Goal: Find specific page/section: Find specific page/section

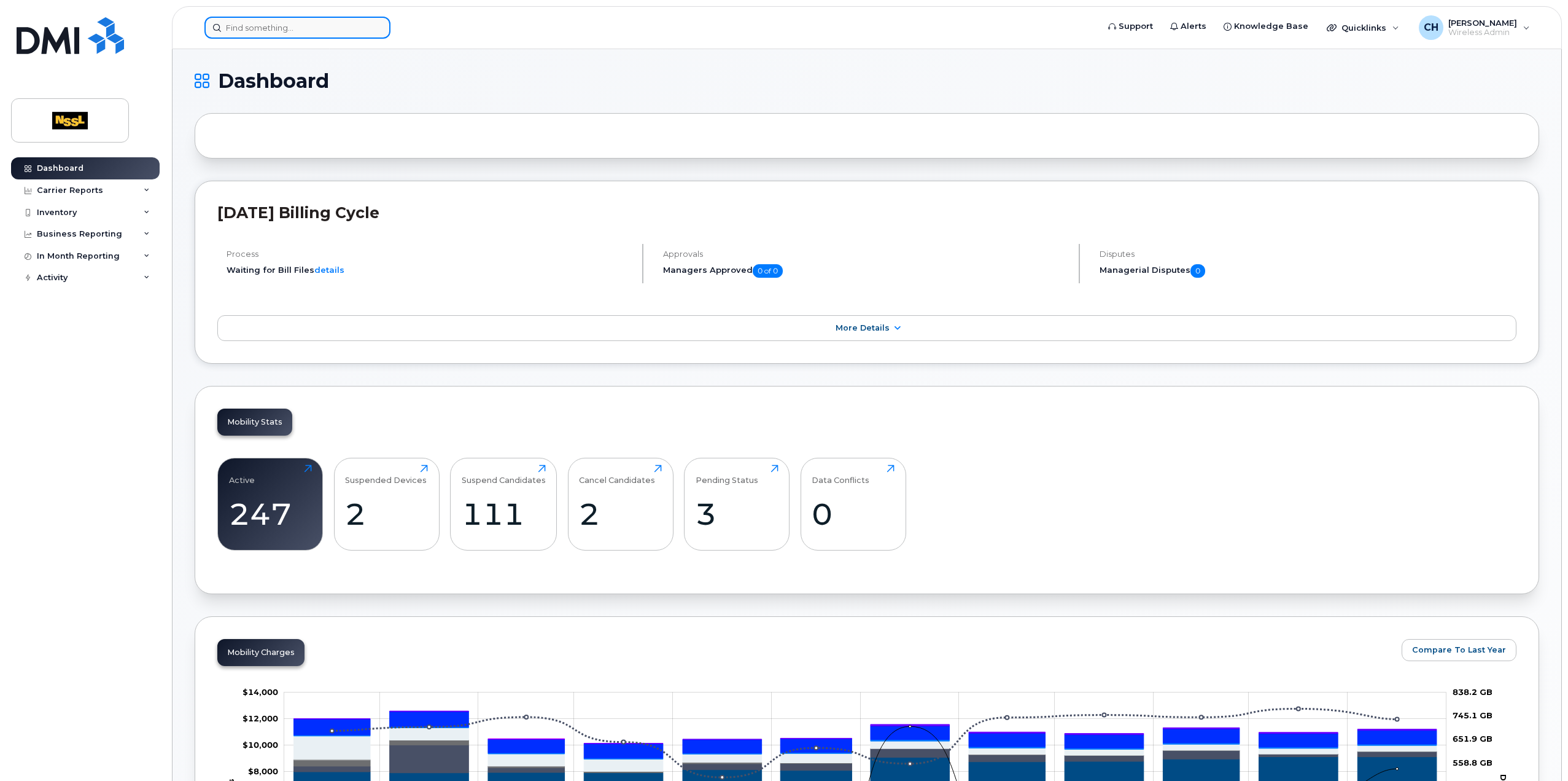
click at [305, 29] on input at bounding box center [298, 27] width 186 height 22
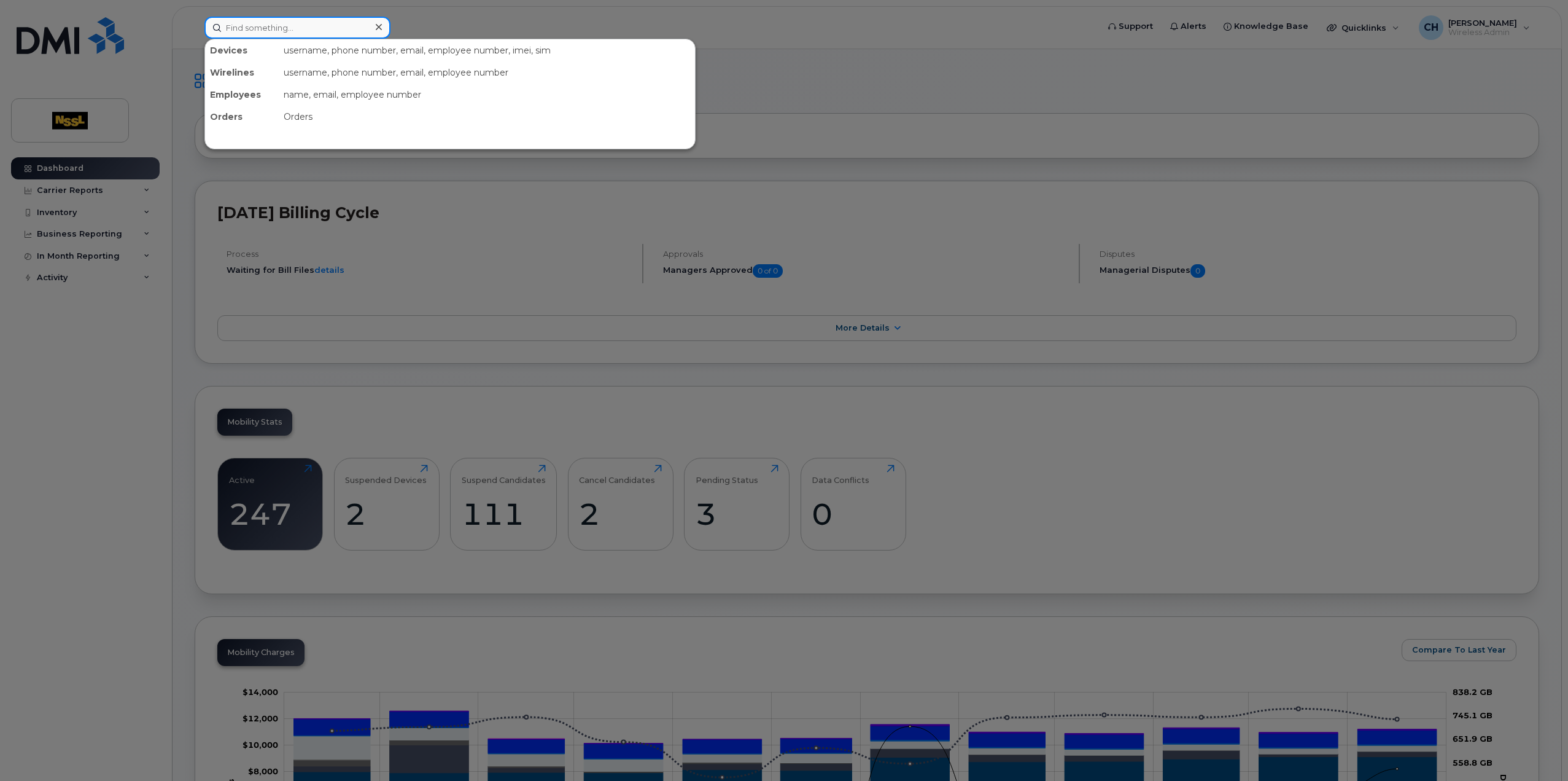
paste input "4164524854"
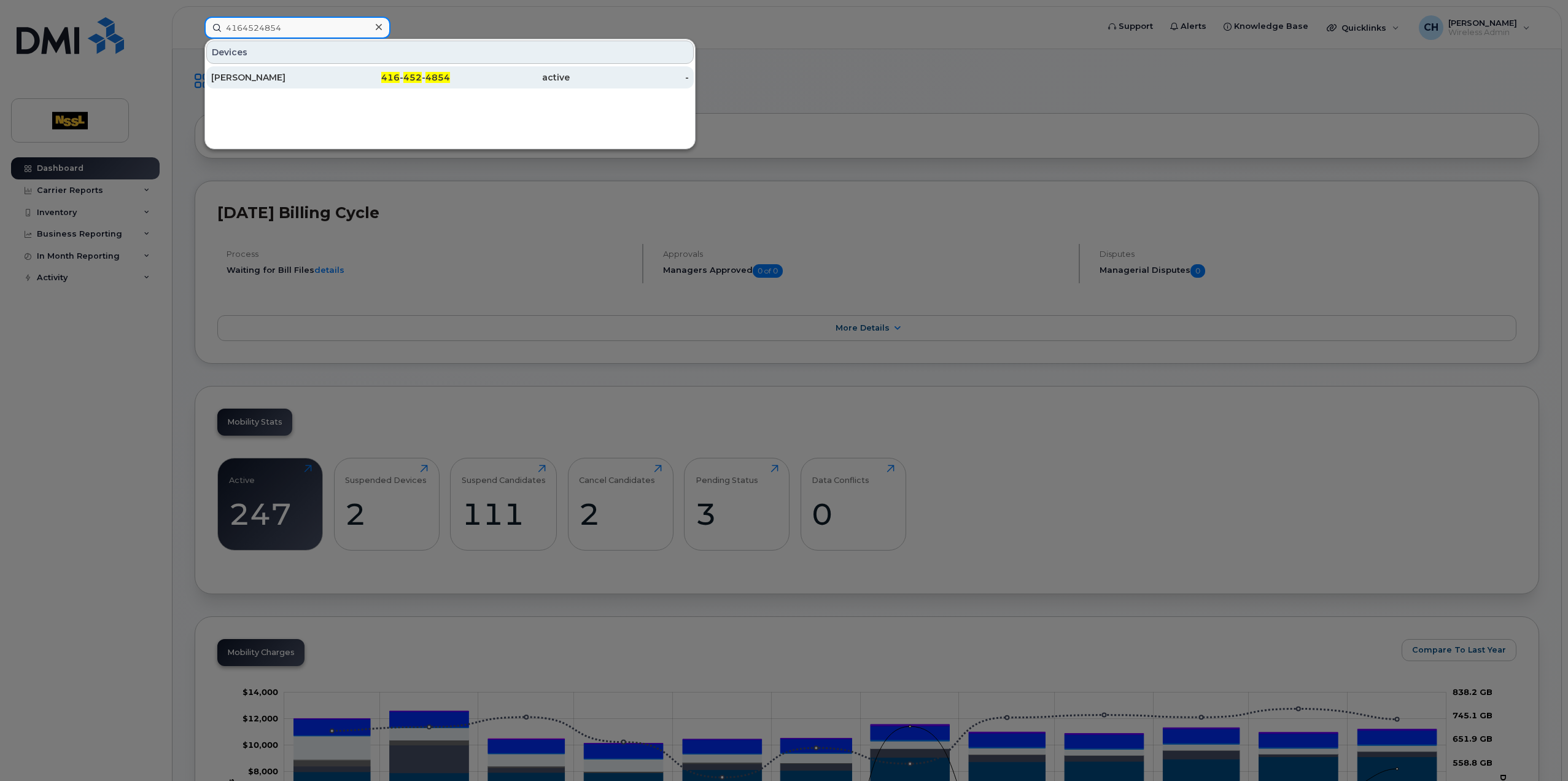
type input "4164524854"
click at [288, 72] on div "Karen Tblt" at bounding box center [271, 76] width 120 height 12
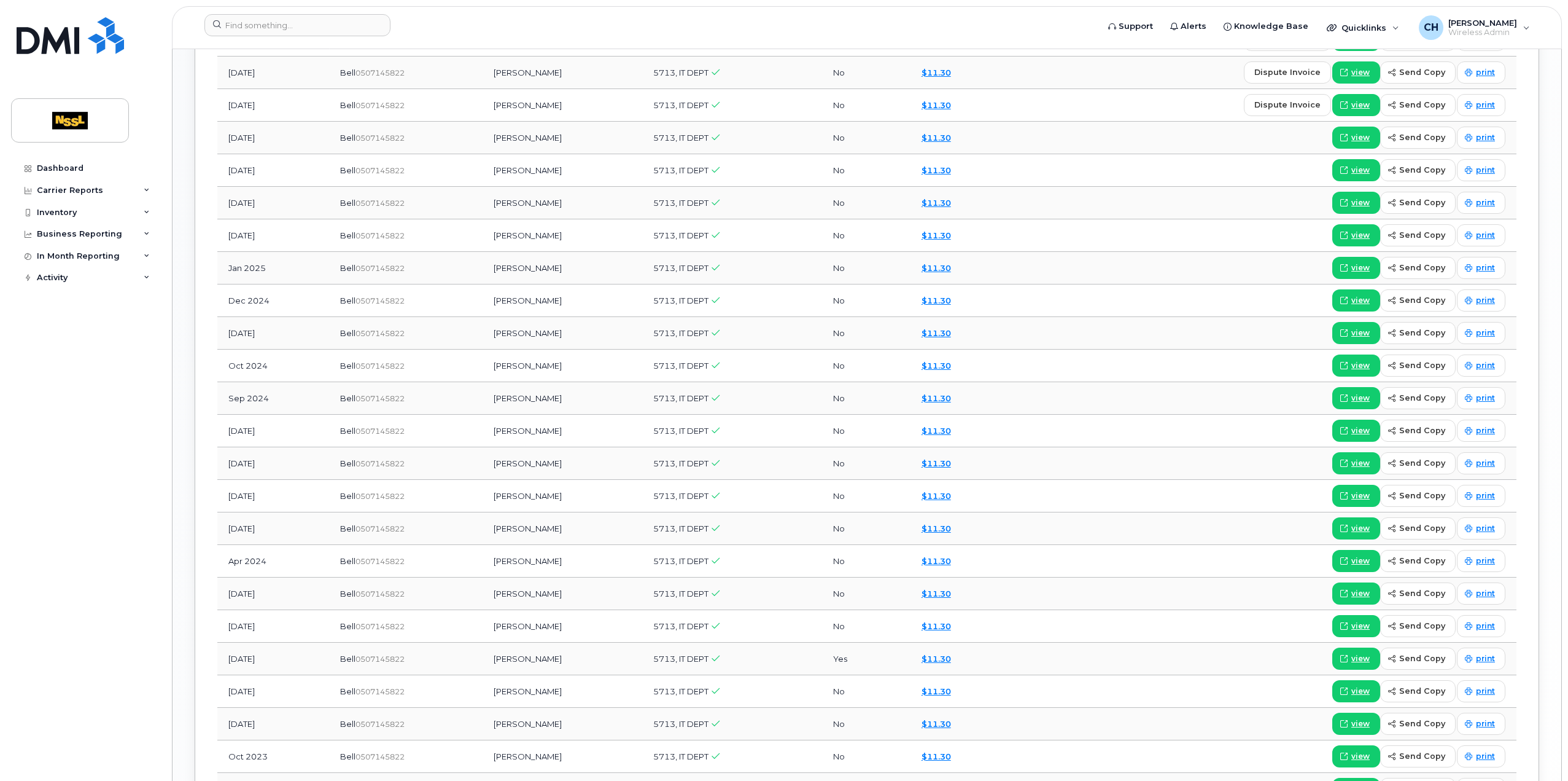
scroll to position [1227, 0]
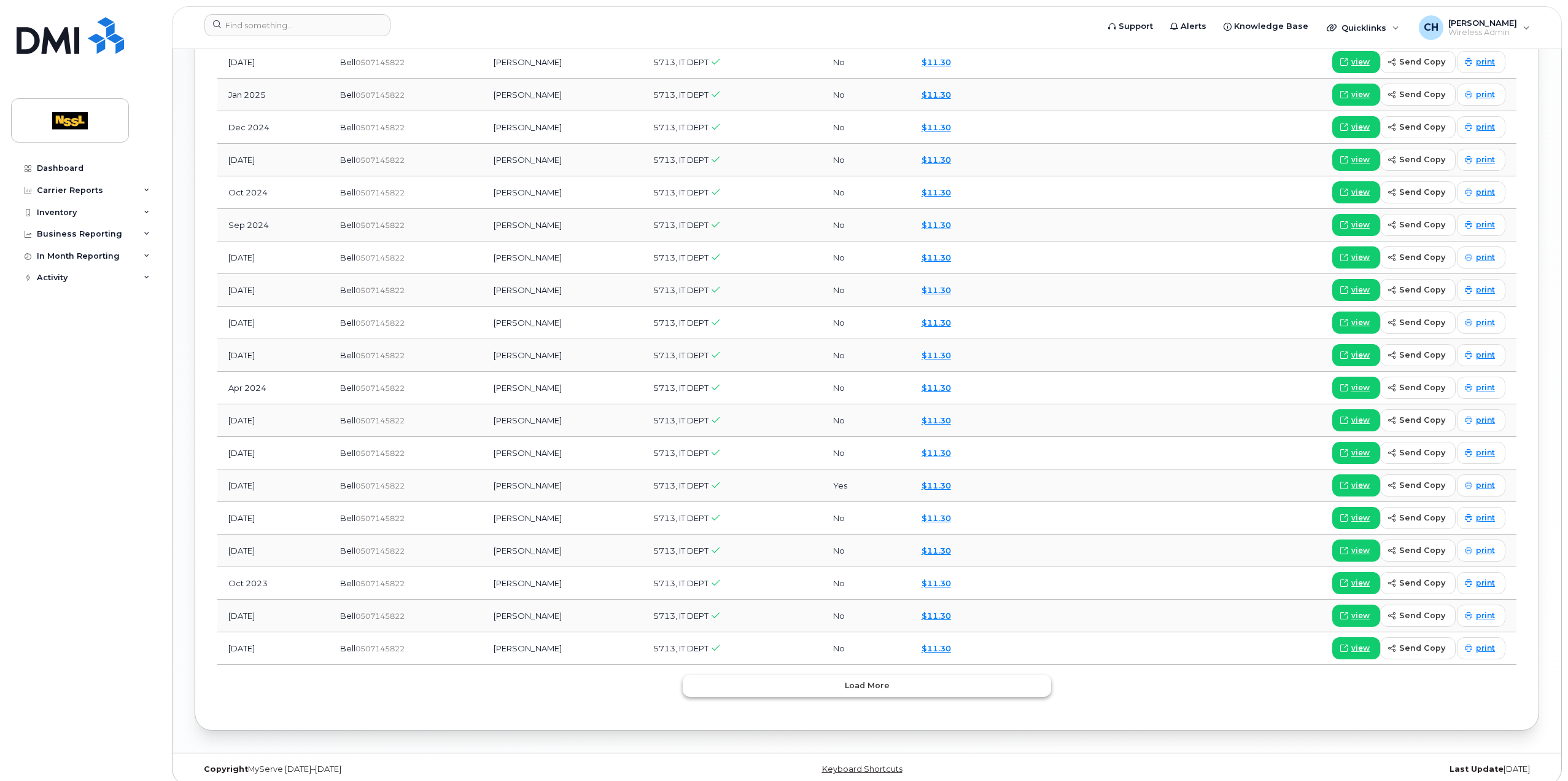
click at [851, 679] on span "Load more" at bounding box center [867, 685] width 45 height 12
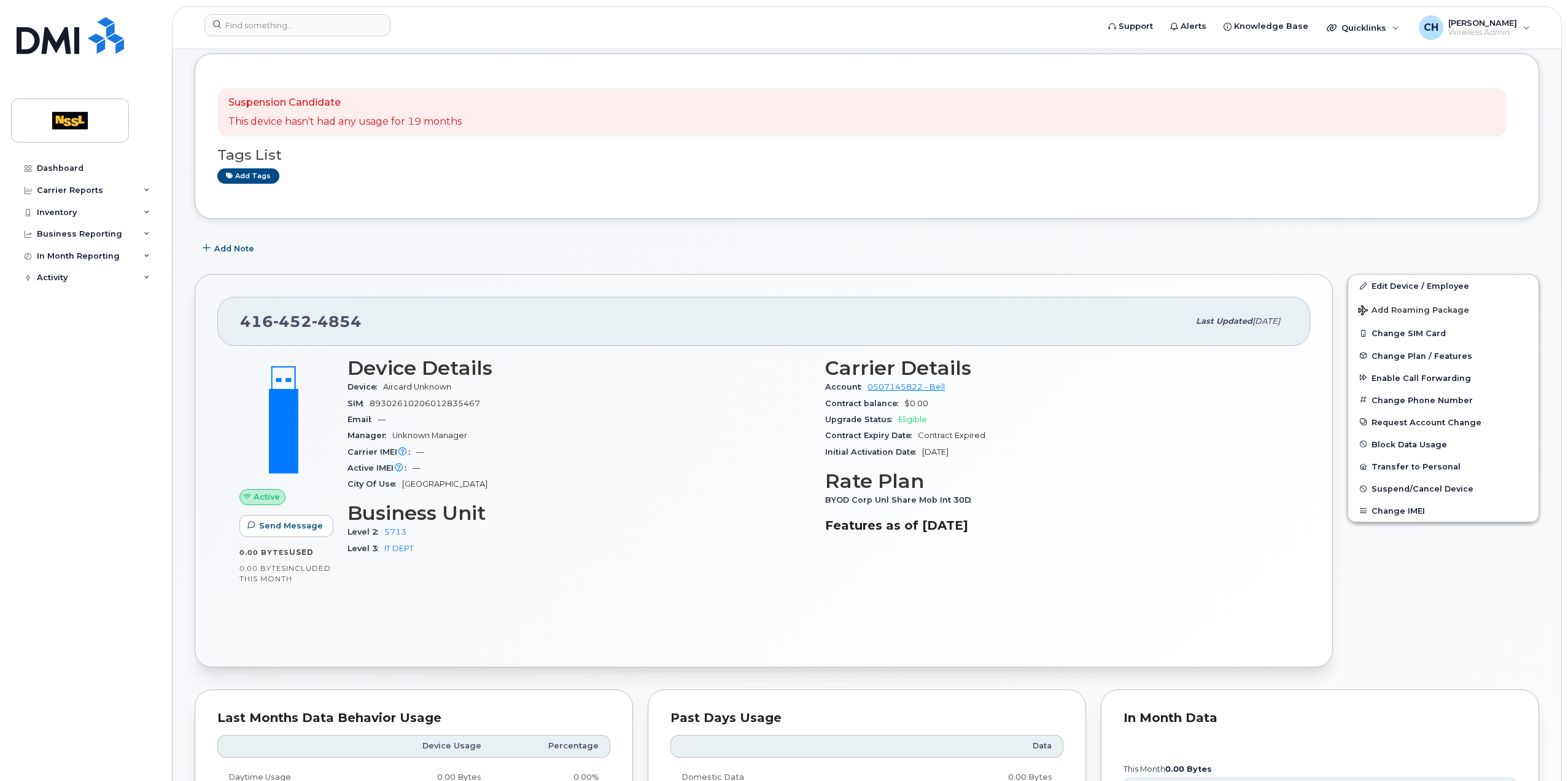
scroll to position [0, 0]
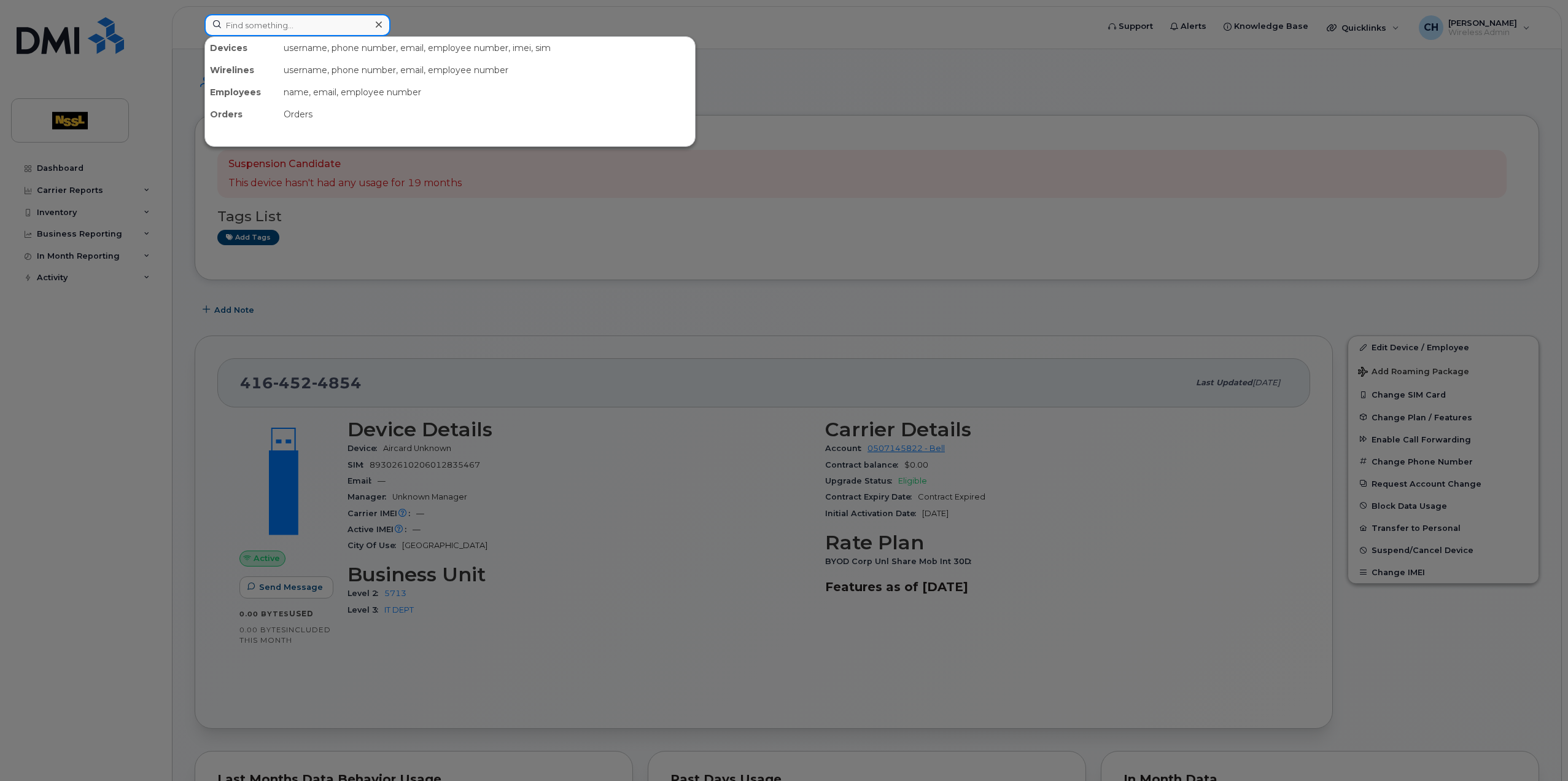
click at [310, 22] on input at bounding box center [298, 25] width 186 height 22
paste input "4163464272"
type input "4163464272"
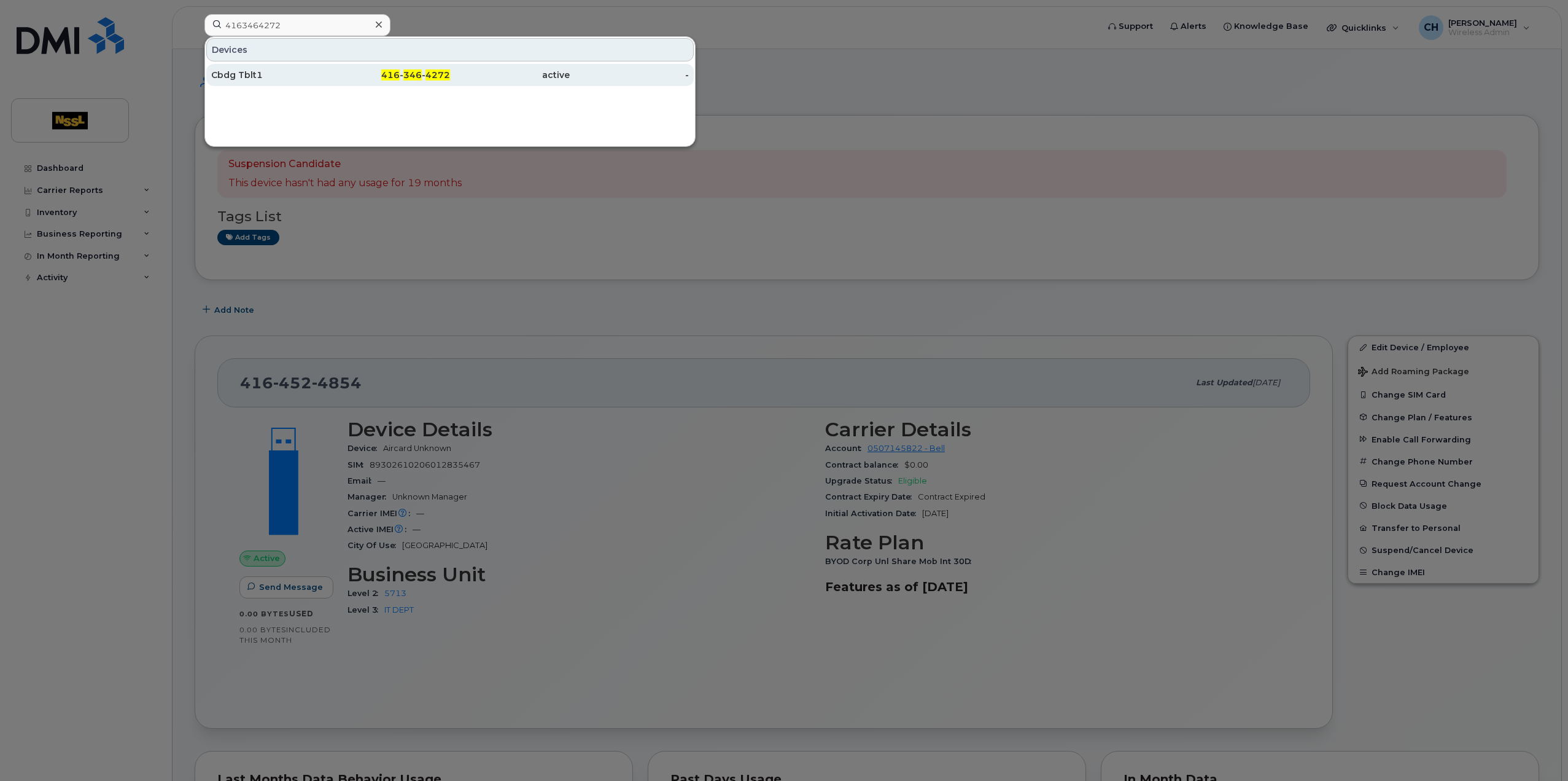
drag, startPoint x: 319, startPoint y: 80, endPoint x: 308, endPoint y: 81, distance: 11.0
click at [319, 80] on div "Cbdg Tblt1" at bounding box center [271, 75] width 120 height 12
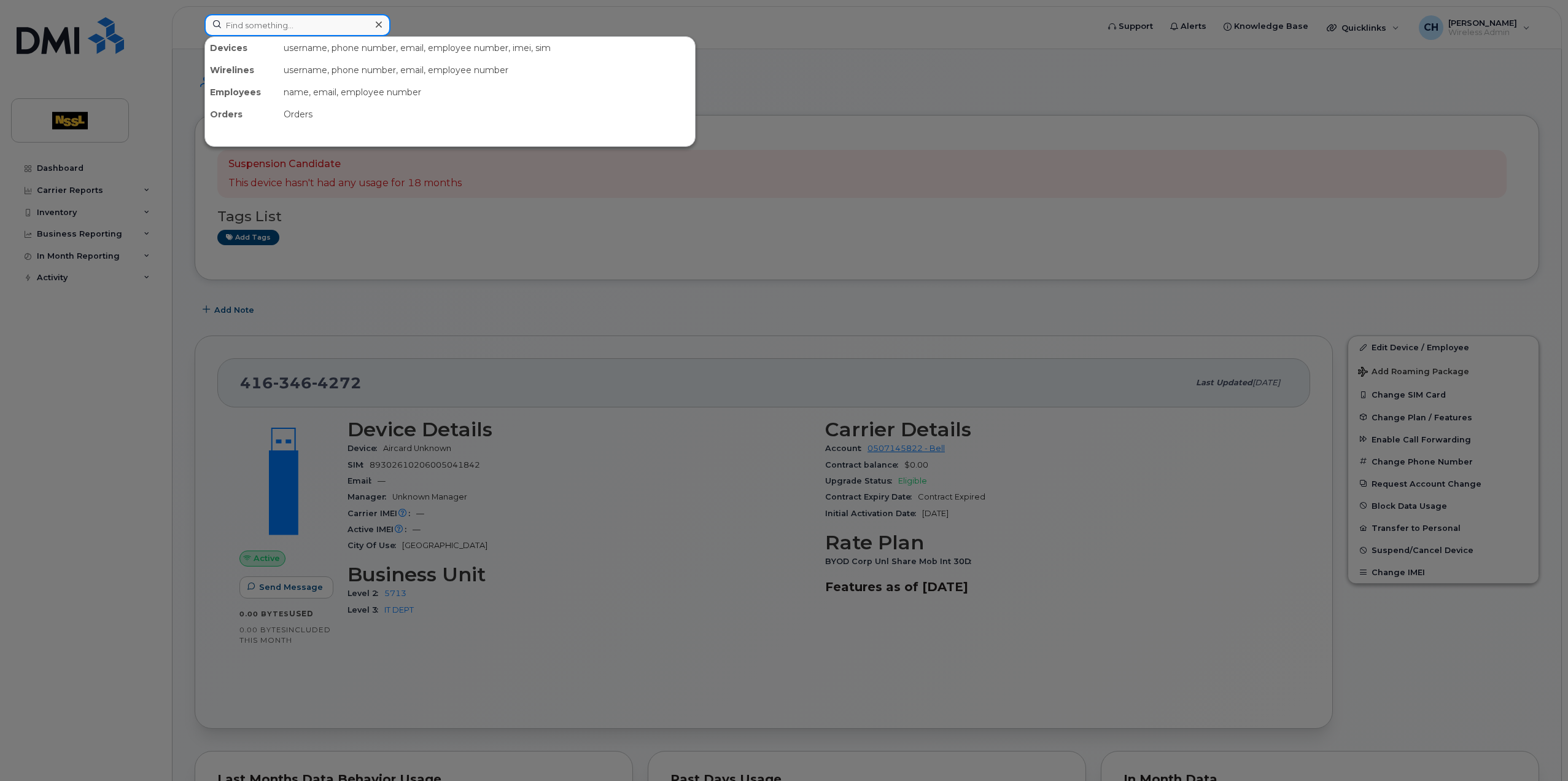
click at [247, 25] on input at bounding box center [298, 25] width 186 height 22
paste input "89302 690100002207212"
click at [256, 28] on input "89302 690100002207212" at bounding box center [298, 25] width 186 height 22
type input "89302690100002207212"
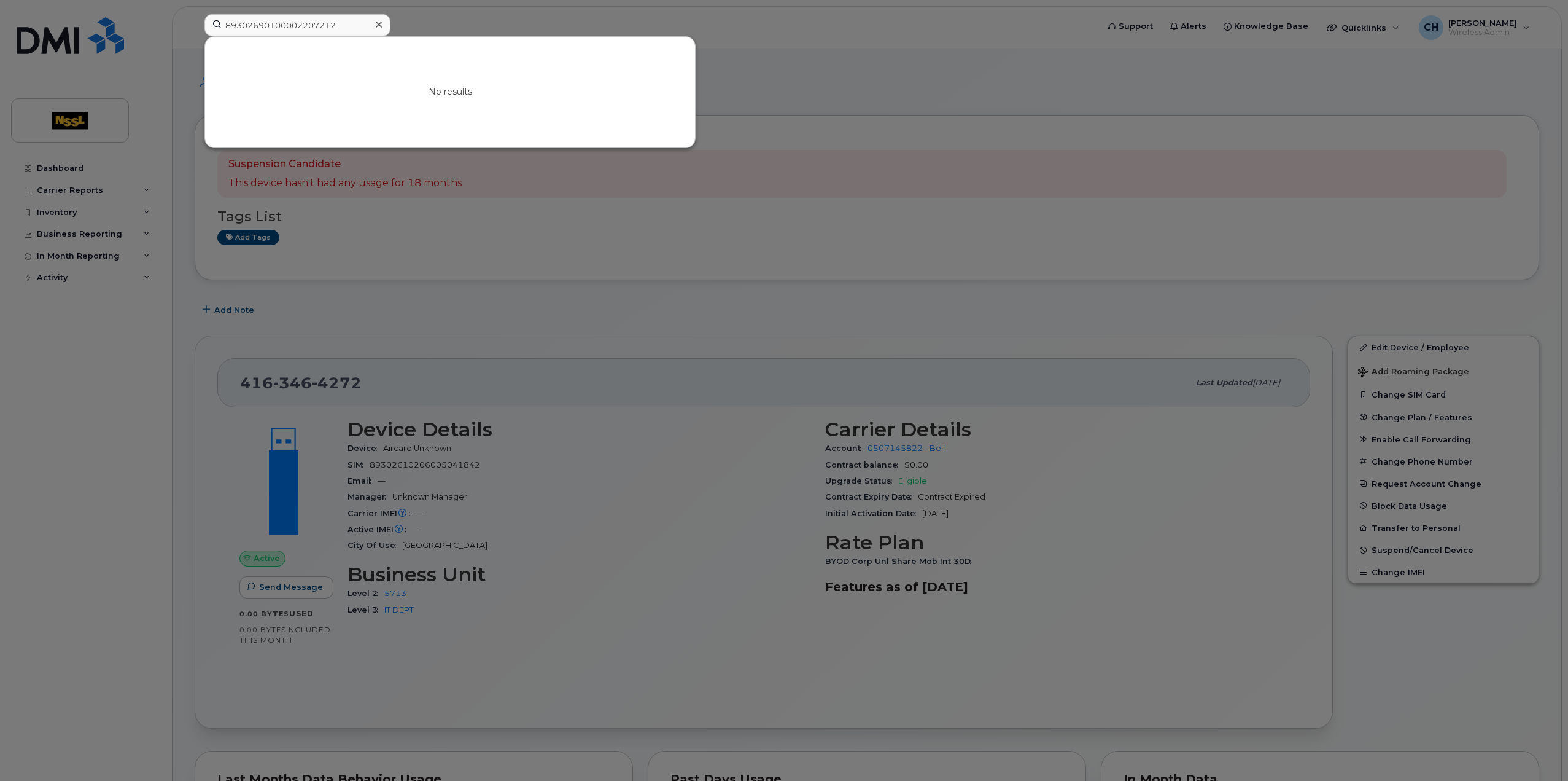
click at [560, 233] on div at bounding box center [784, 390] width 1568 height 781
